Goal: Register for event/course

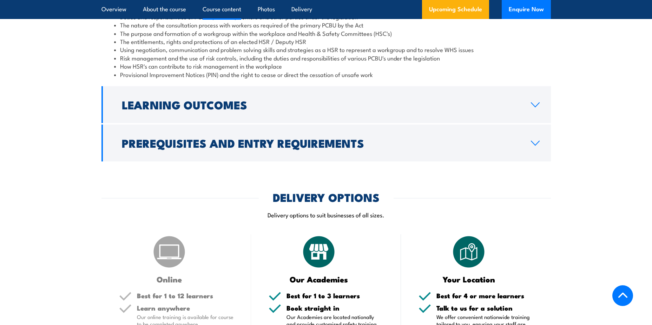
scroll to position [668, 0]
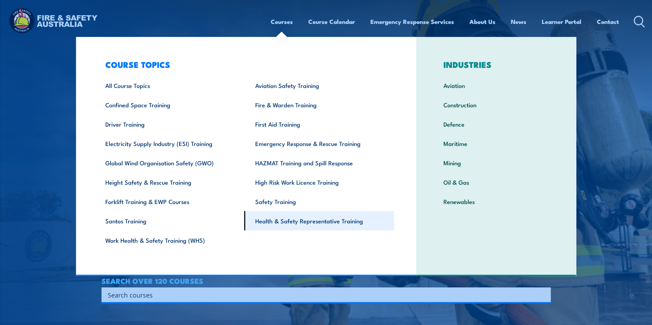
click at [311, 223] on link "Health & Safety Representative Training" at bounding box center [320, 220] width 150 height 19
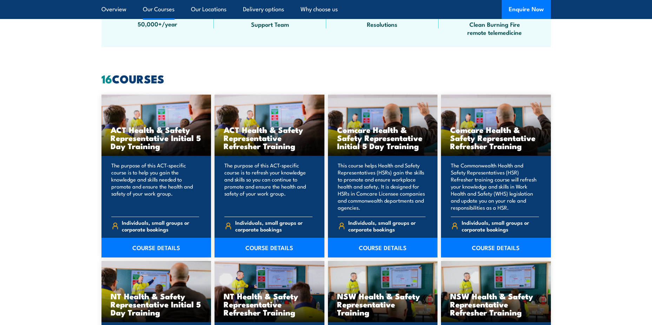
scroll to position [597, 0]
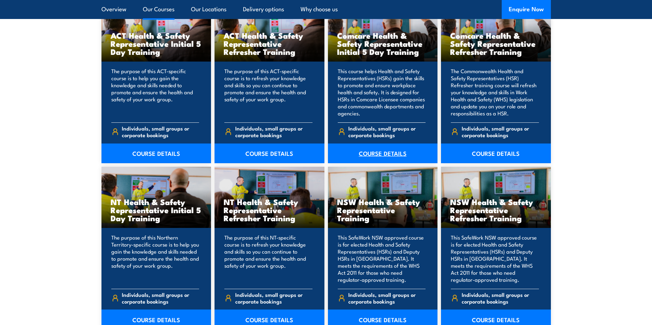
click at [381, 151] on link "COURSE DETAILS" at bounding box center [383, 153] width 110 height 20
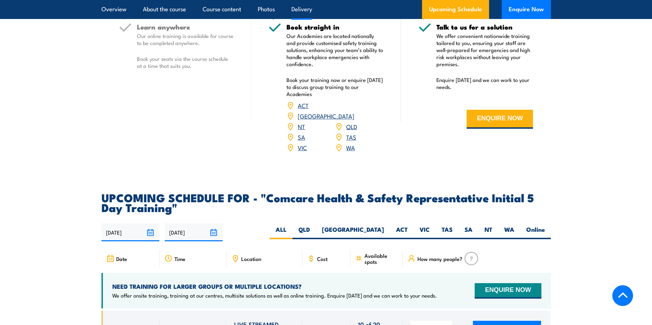
scroll to position [1159, 0]
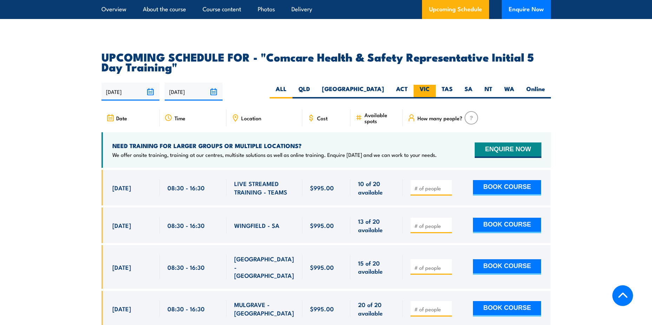
click at [428, 85] on label "VIC" at bounding box center [425, 92] width 22 height 14
click at [430, 85] on input "VIC" at bounding box center [432, 87] width 5 height 5
radio input "true"
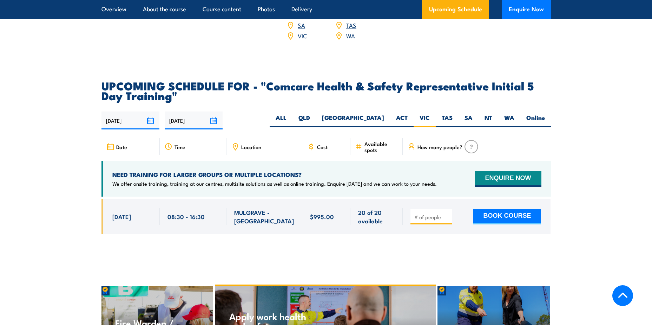
scroll to position [1130, 0]
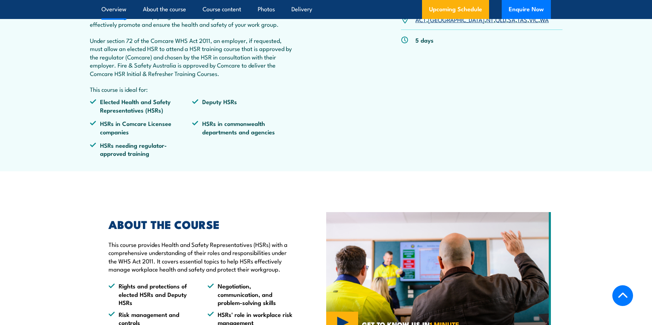
scroll to position [147, 0]
